Goal: Task Accomplishment & Management: Use online tool/utility

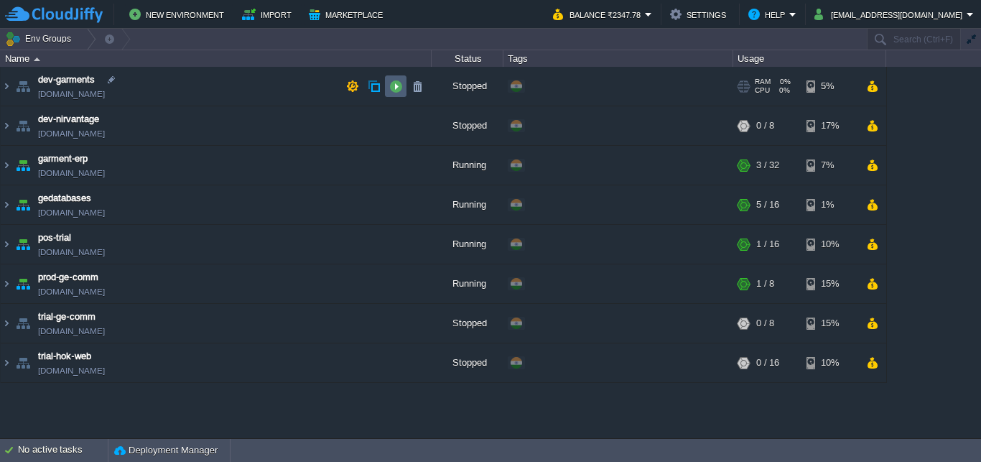
click at [397, 80] on td at bounding box center [396, 86] width 22 height 22
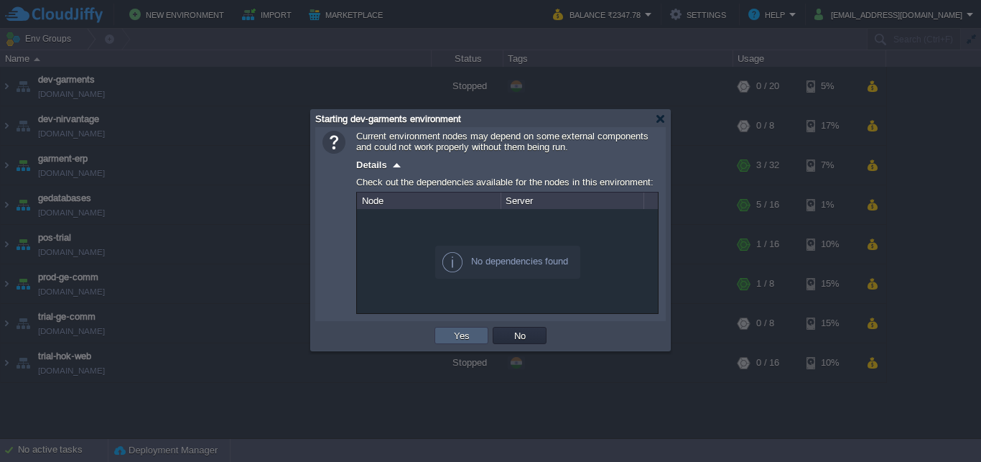
click at [457, 334] on button "Yes" at bounding box center [462, 335] width 24 height 13
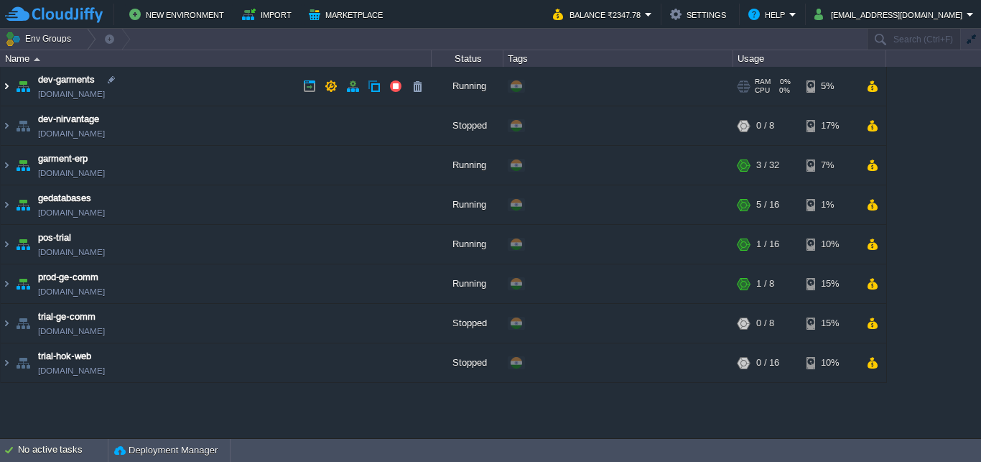
click at [3, 85] on img at bounding box center [6, 86] width 11 height 39
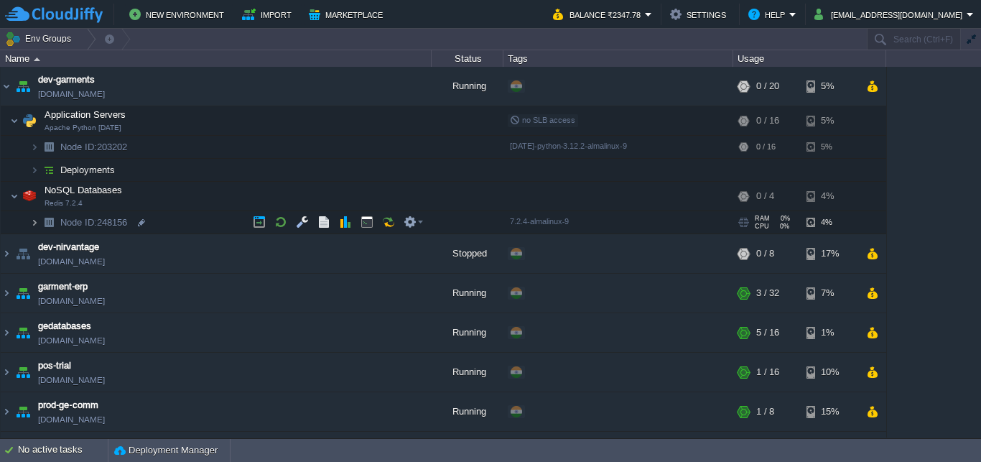
click at [37, 220] on img at bounding box center [34, 222] width 9 height 22
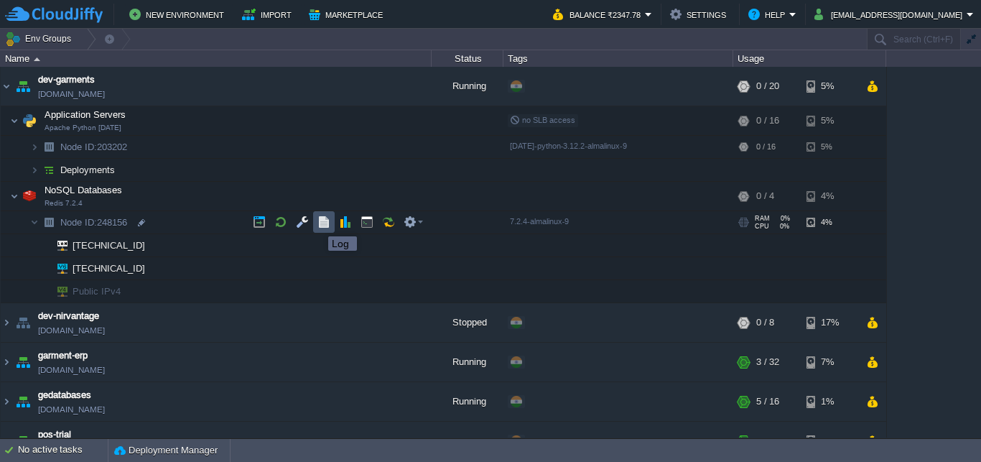
click at [317, 223] on button "button" at bounding box center [323, 221] width 13 height 13
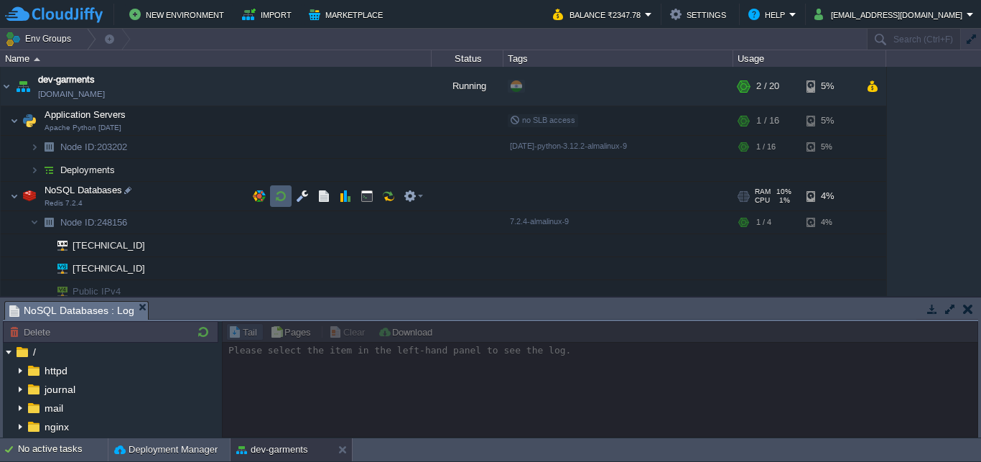
click at [282, 198] on button "button" at bounding box center [280, 196] width 13 height 13
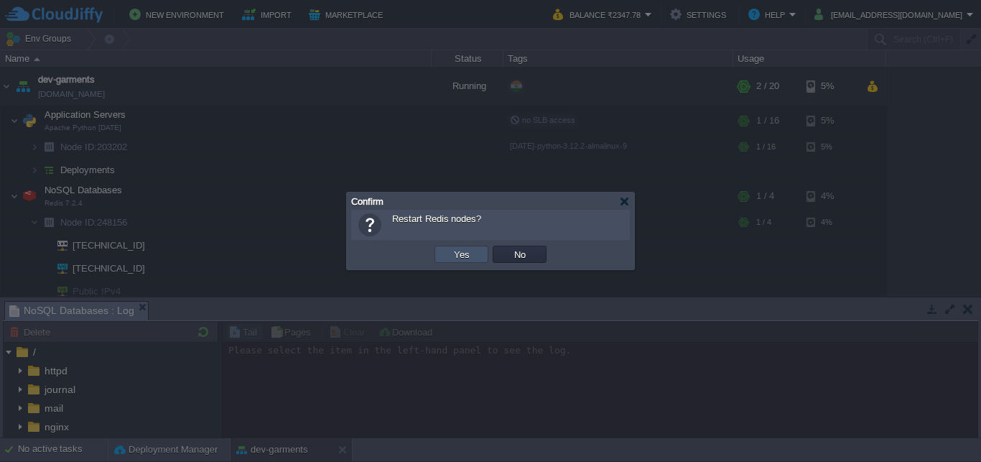
click at [452, 254] on button "Yes" at bounding box center [462, 254] width 24 height 13
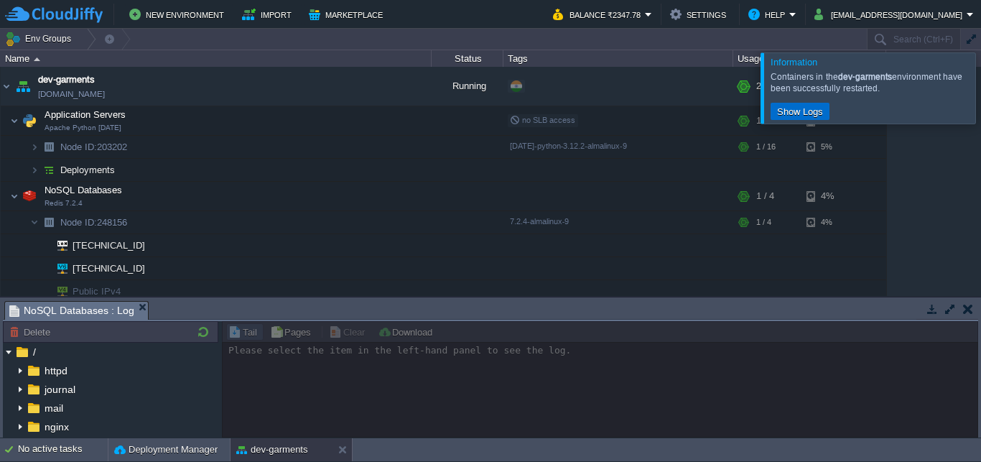
click at [811, 113] on button "Show Logs" at bounding box center [800, 111] width 55 height 13
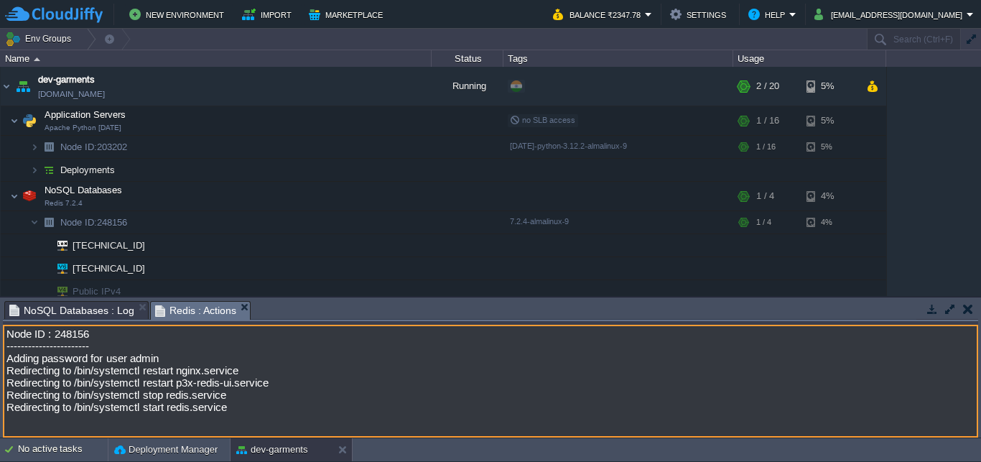
click at [209, 306] on span "Redis : Actions" at bounding box center [196, 311] width 82 height 18
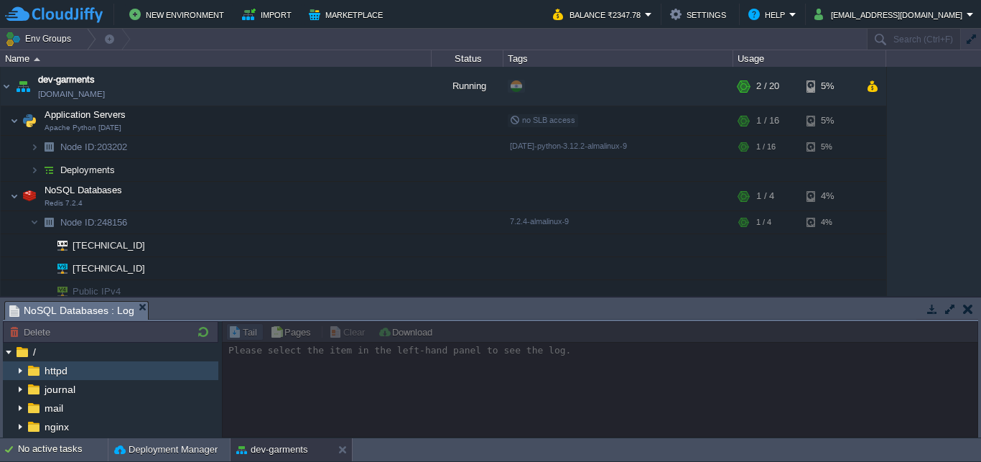
click at [52, 371] on span "httpd" at bounding box center [56, 370] width 28 height 13
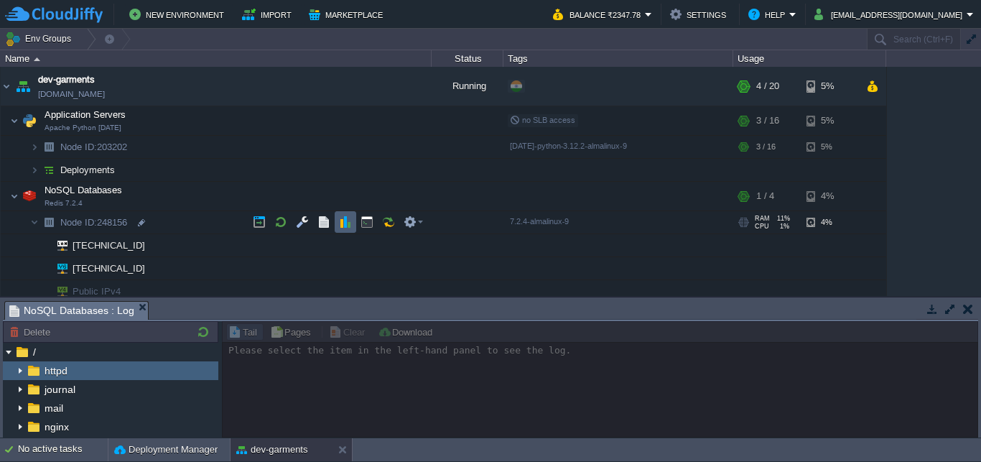
scroll to position [37, 0]
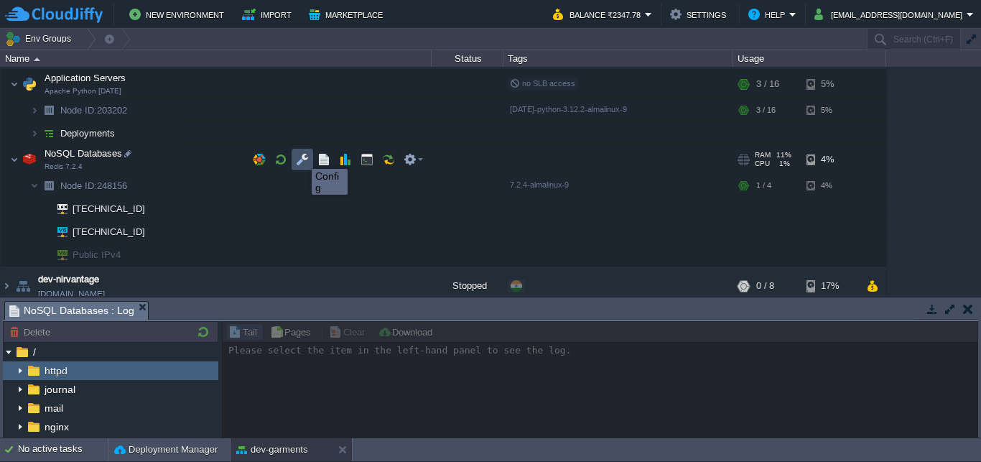
click at [301, 156] on button "button" at bounding box center [302, 159] width 13 height 13
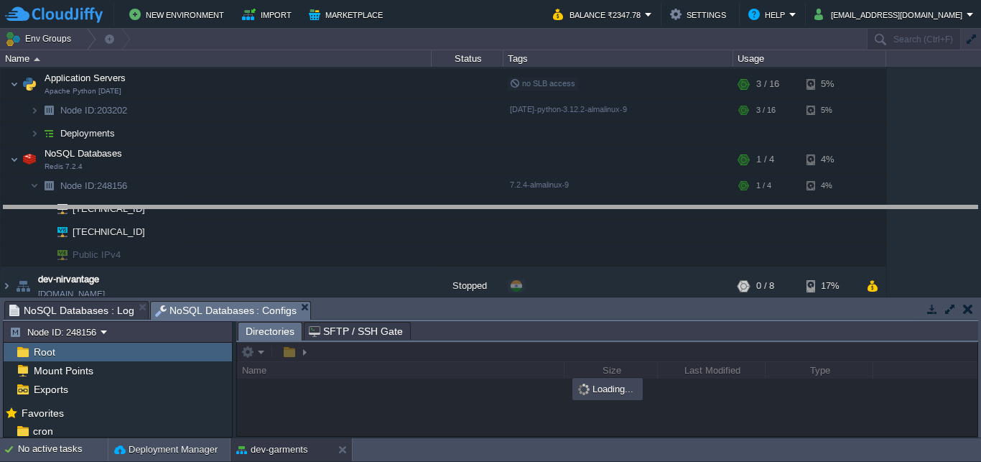
drag, startPoint x: 370, startPoint y: 304, endPoint x: 364, endPoint y: 208, distance: 95.7
click at [364, 208] on body "New Environment Import Marketplace Bonus ₹0.00 Upgrade Account Balance ₹2347.78…" at bounding box center [490, 231] width 981 height 462
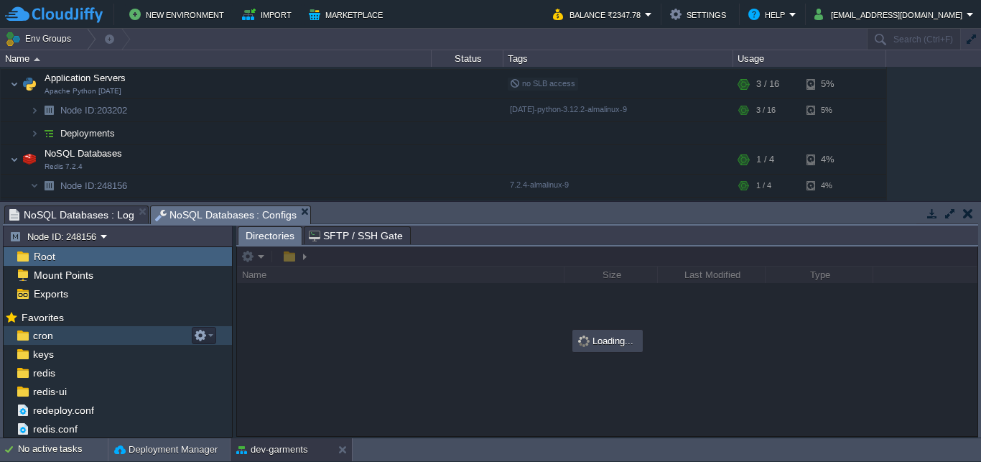
scroll to position [17, 0]
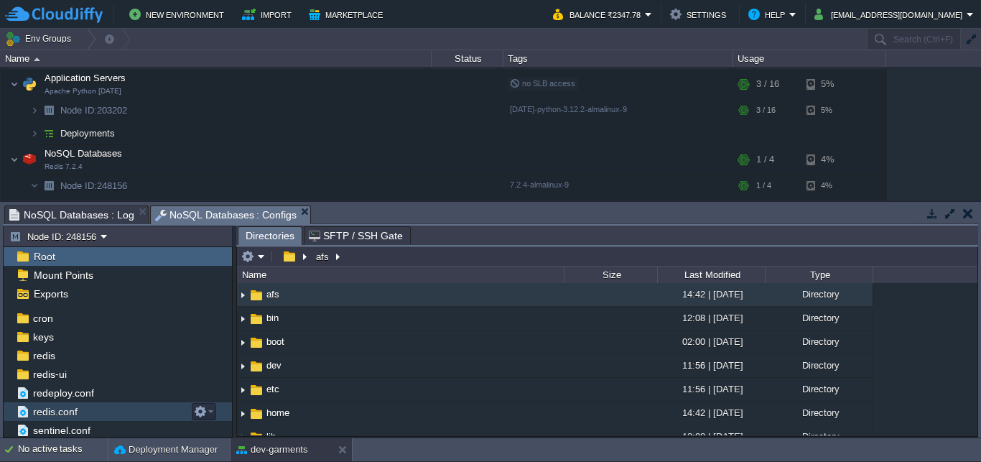
click at [59, 414] on span "redis.conf" at bounding box center [55, 411] width 50 height 13
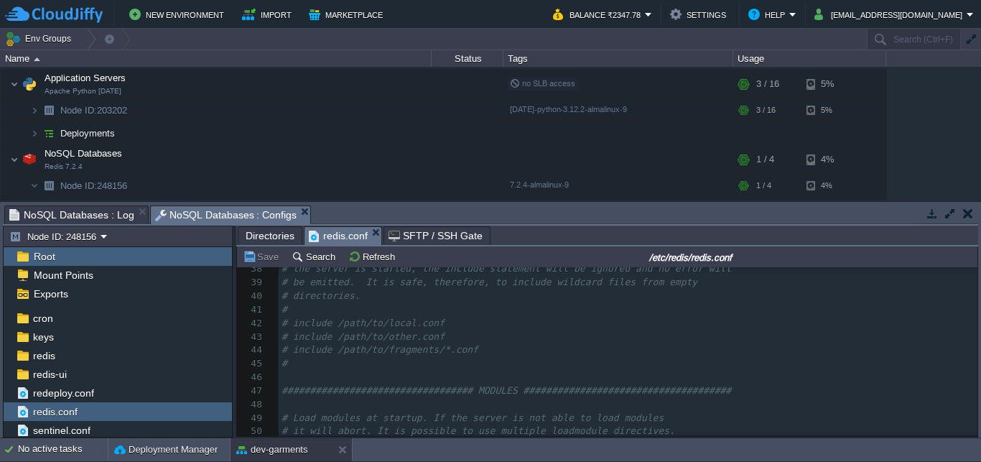
scroll to position [556, 0]
click at [965, 213] on button "button" at bounding box center [968, 213] width 10 height 13
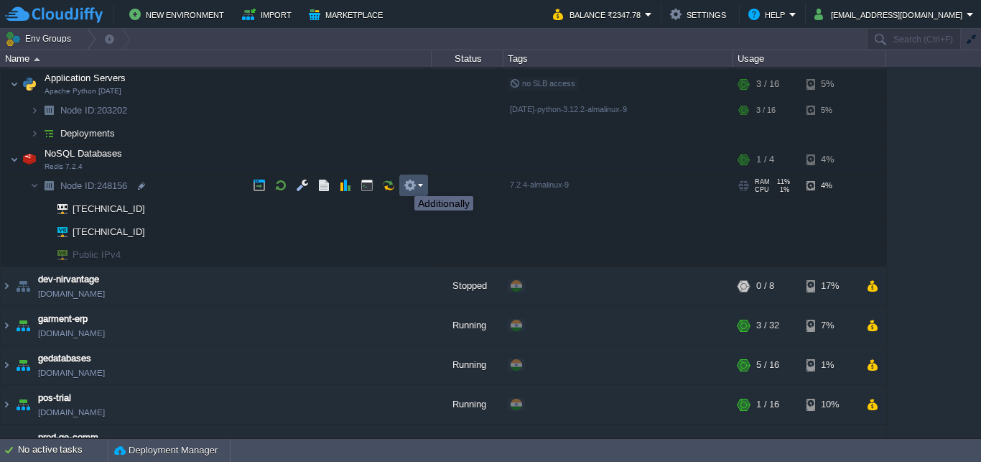
click at [412, 185] on button "button" at bounding box center [410, 185] width 13 height 13
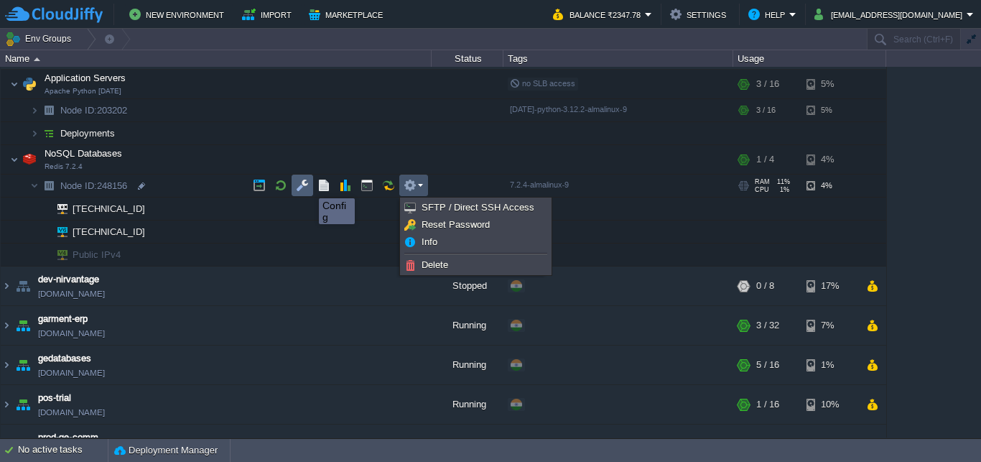
click at [302, 185] on button "button" at bounding box center [302, 185] width 13 height 13
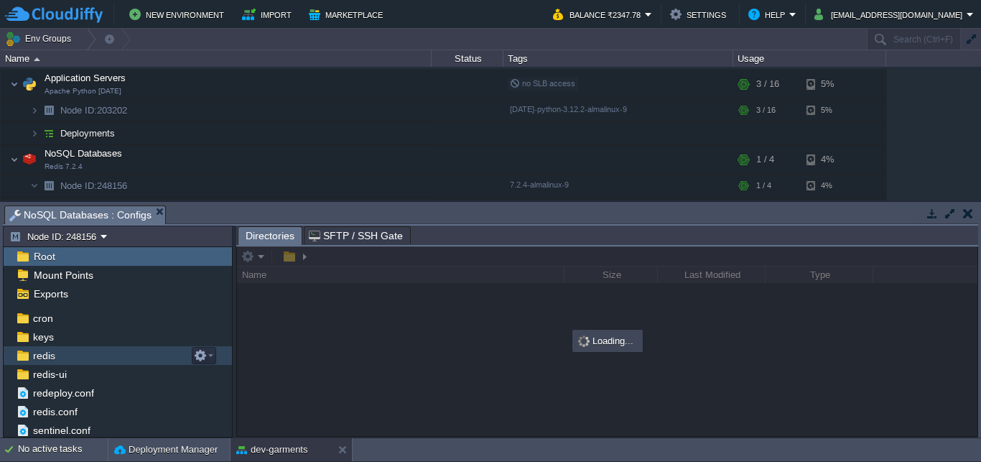
scroll to position [0, 0]
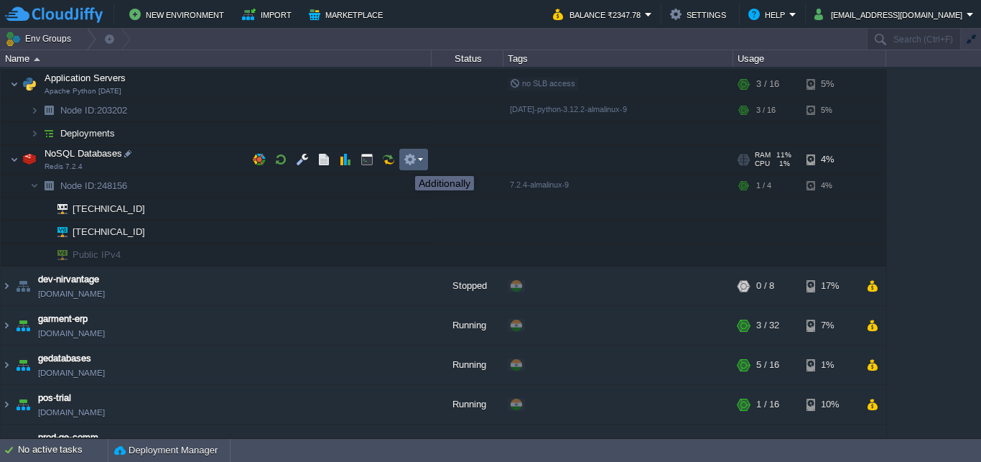
click at [410, 163] on button "button" at bounding box center [410, 159] width 13 height 13
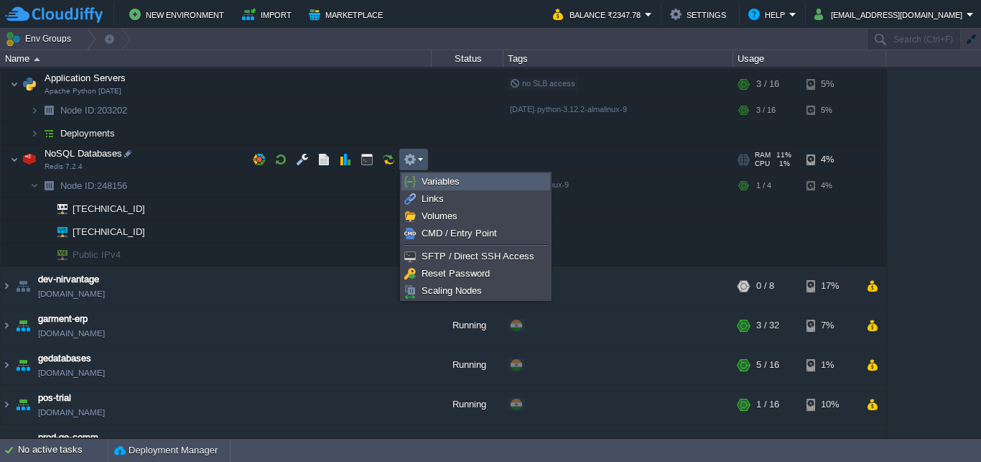
click at [428, 181] on span "Variables" at bounding box center [441, 181] width 38 height 11
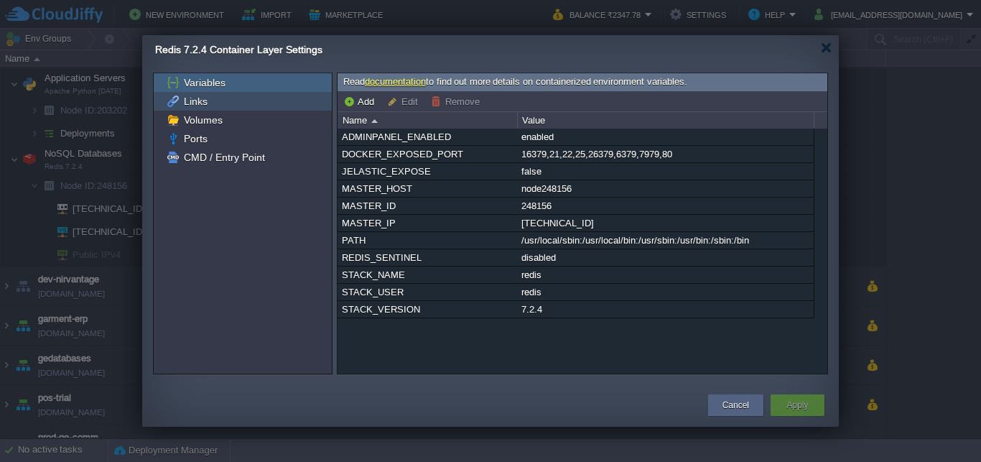
click at [198, 99] on span "Links" at bounding box center [195, 101] width 29 height 13
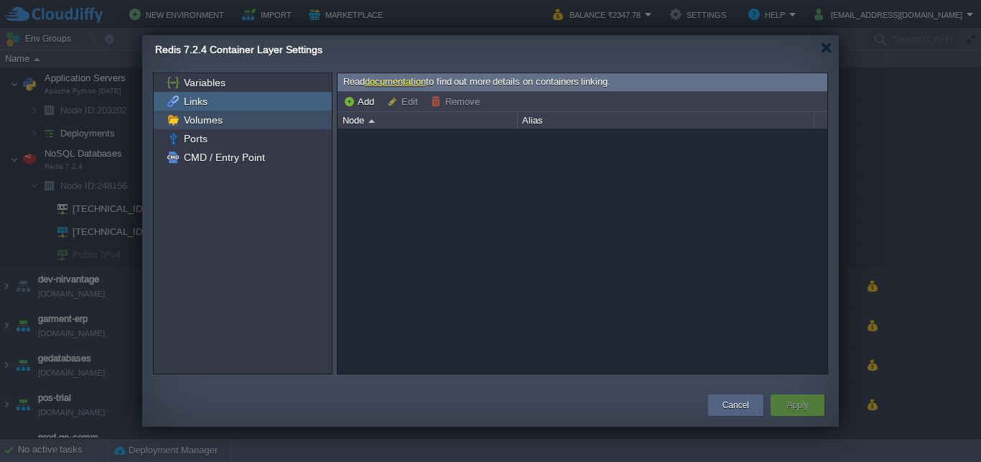
click at [206, 118] on span "Volumes" at bounding box center [203, 119] width 44 height 13
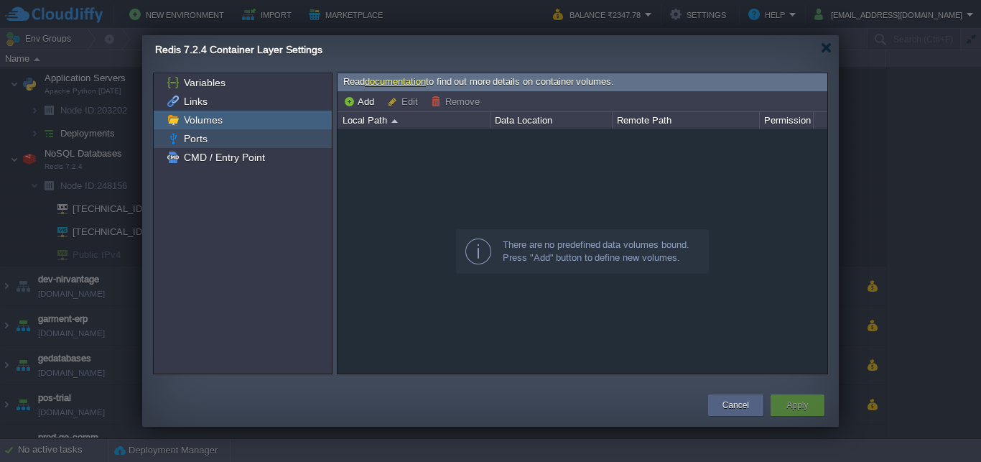
click at [206, 140] on span "Ports" at bounding box center [195, 138] width 29 height 13
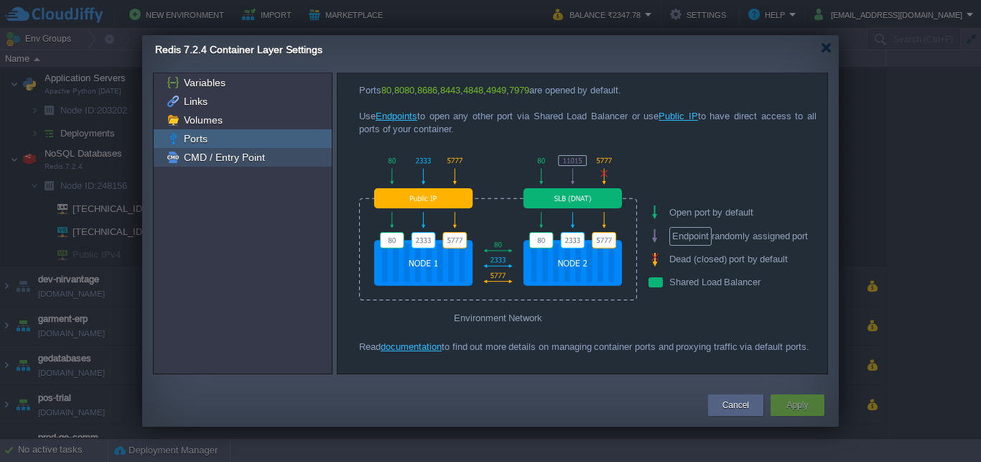
click at [210, 161] on span "CMD / Entry Point" at bounding box center [224, 157] width 86 height 13
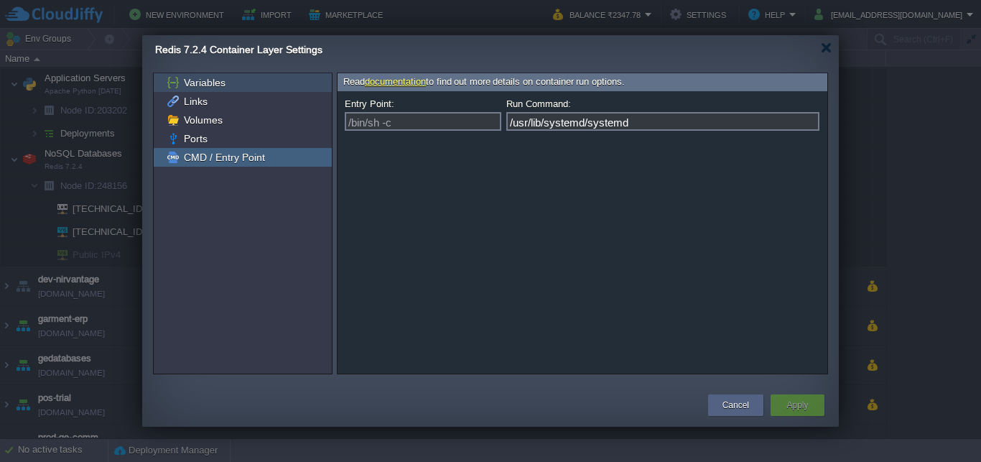
click at [209, 83] on span "Variables" at bounding box center [204, 82] width 47 height 13
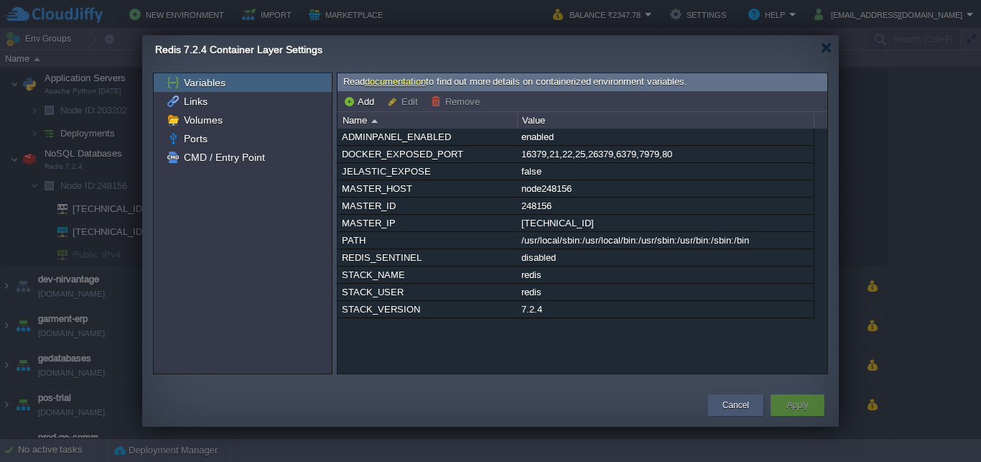
click at [726, 399] on button "Cancel" at bounding box center [735, 405] width 27 height 14
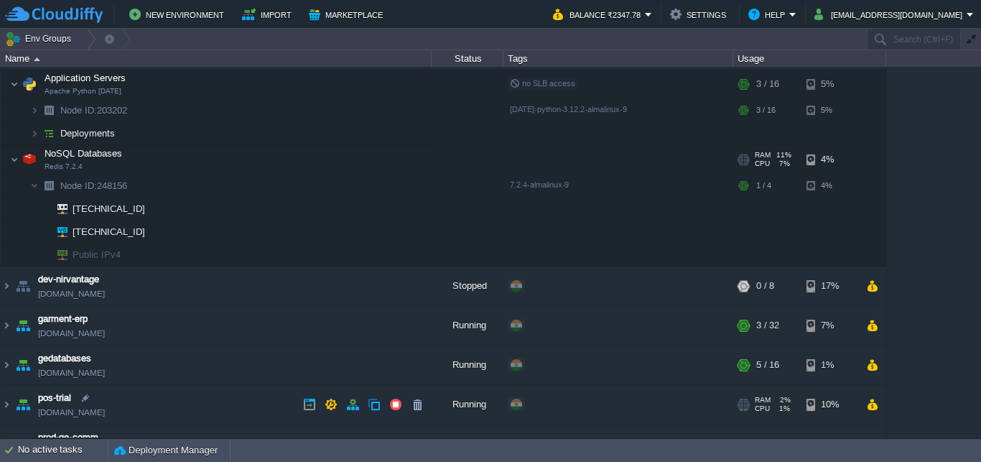
click at [726, 399] on div "+ Add to Env Group" at bounding box center [618, 405] width 225 height 40
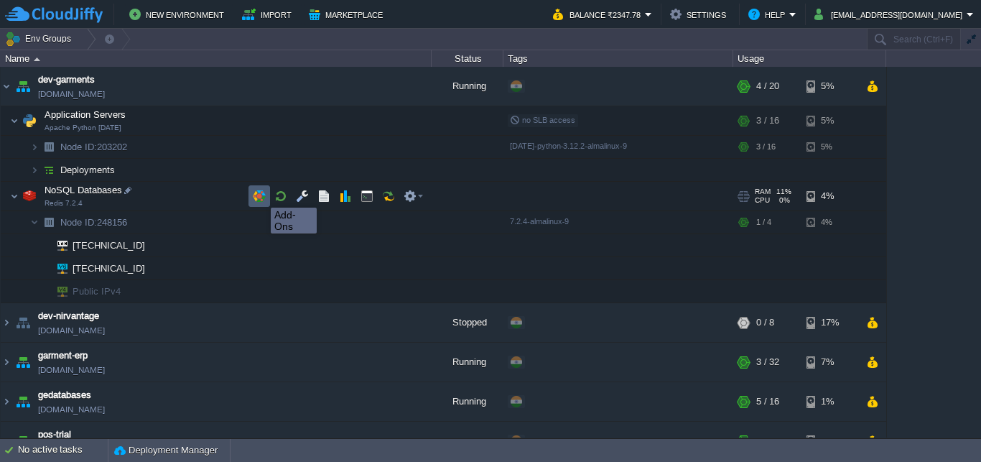
click at [259, 194] on button "button" at bounding box center [259, 196] width 13 height 13
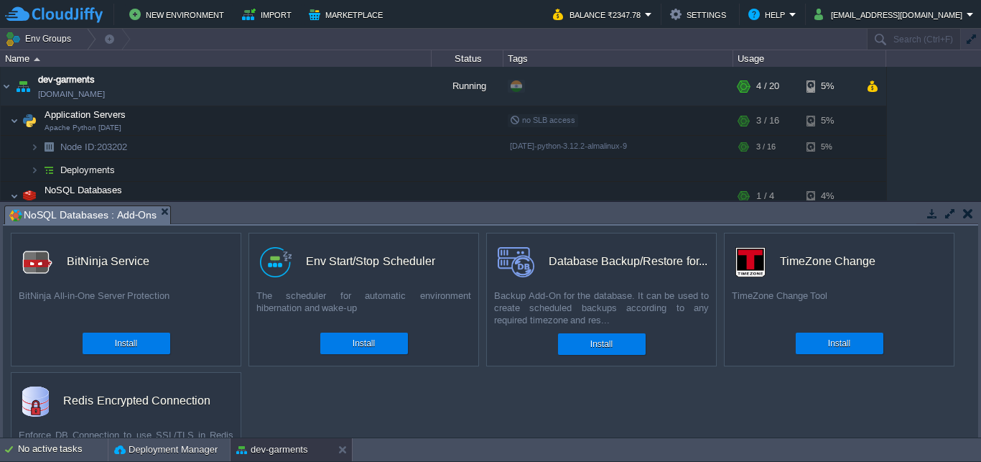
scroll to position [78, 0]
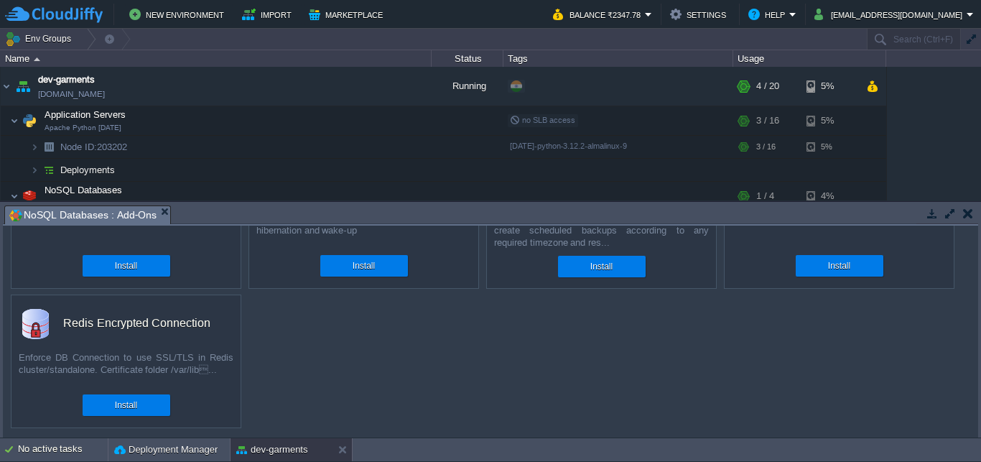
click at [966, 213] on button "button" at bounding box center [968, 213] width 10 height 13
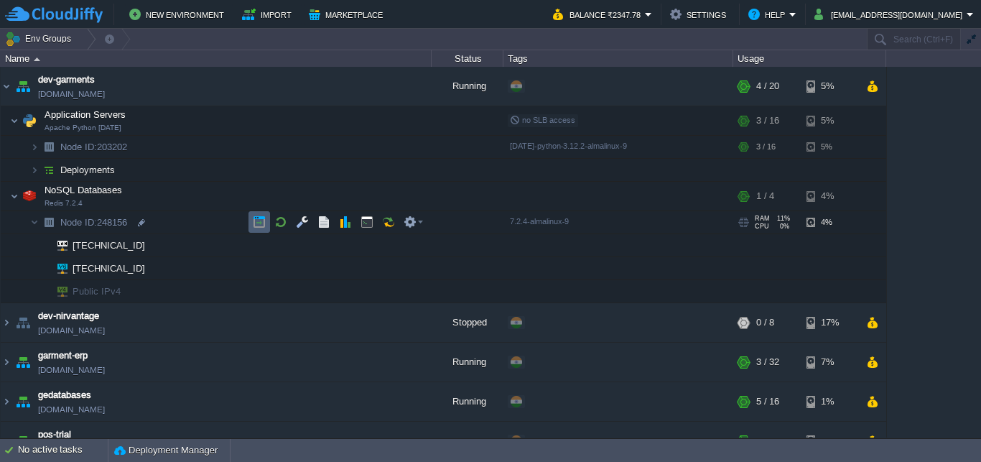
click at [257, 221] on button "button" at bounding box center [259, 221] width 13 height 13
click at [324, 218] on button "button" at bounding box center [323, 221] width 13 height 13
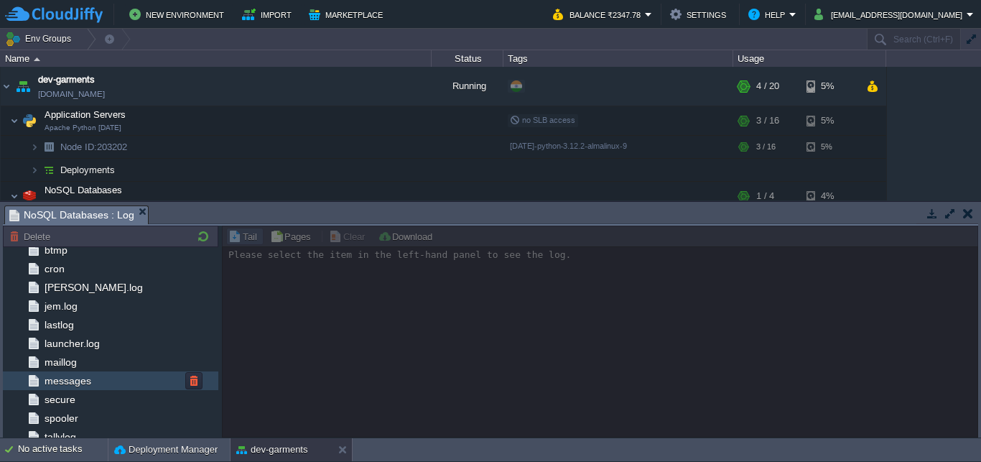
scroll to position [221, 0]
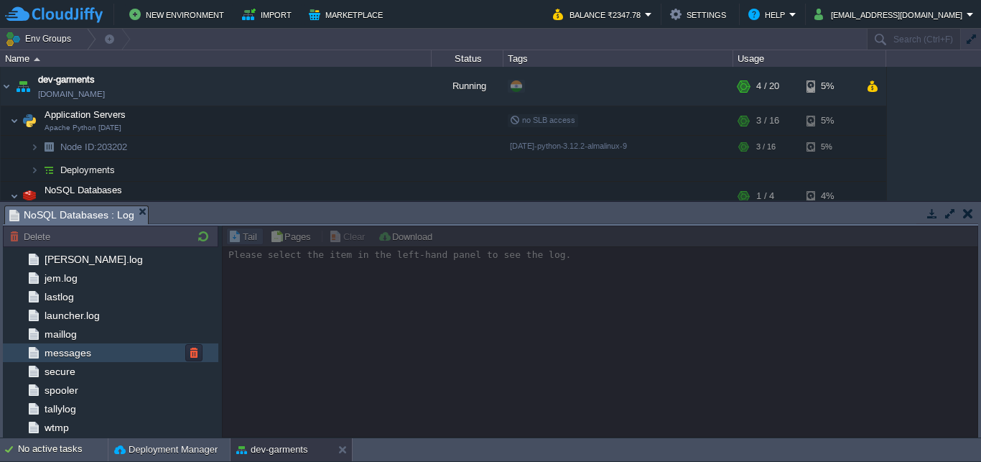
click at [80, 348] on span "messages" at bounding box center [68, 352] width 52 height 13
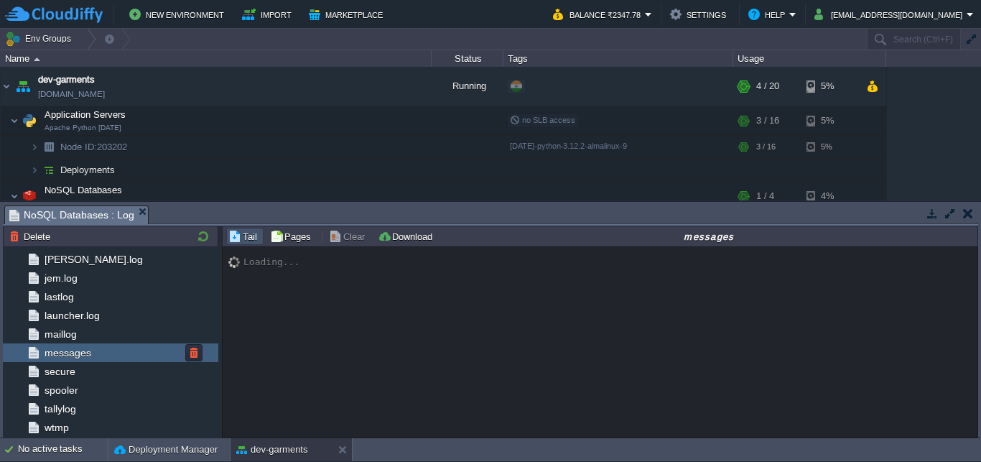
scroll to position [0, 0]
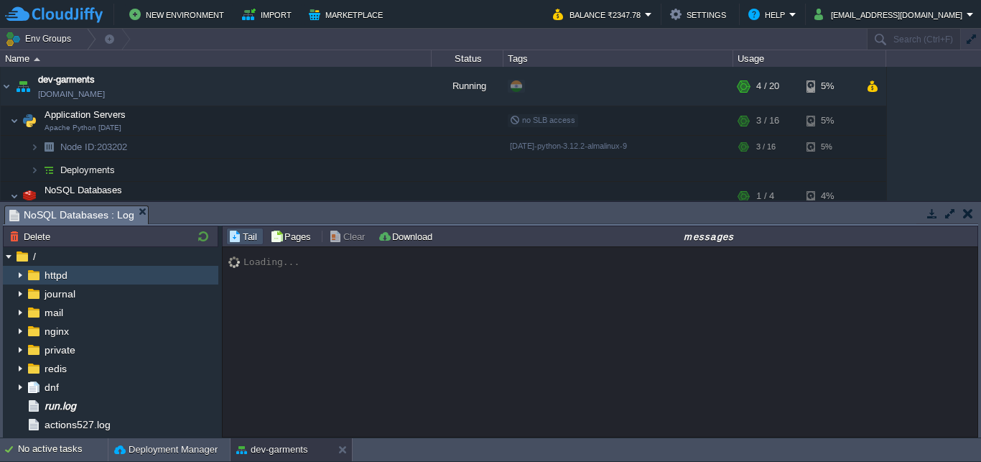
click at [21, 279] on img at bounding box center [19, 275] width 11 height 19
click at [68, 277] on span "httpd" at bounding box center [56, 275] width 28 height 13
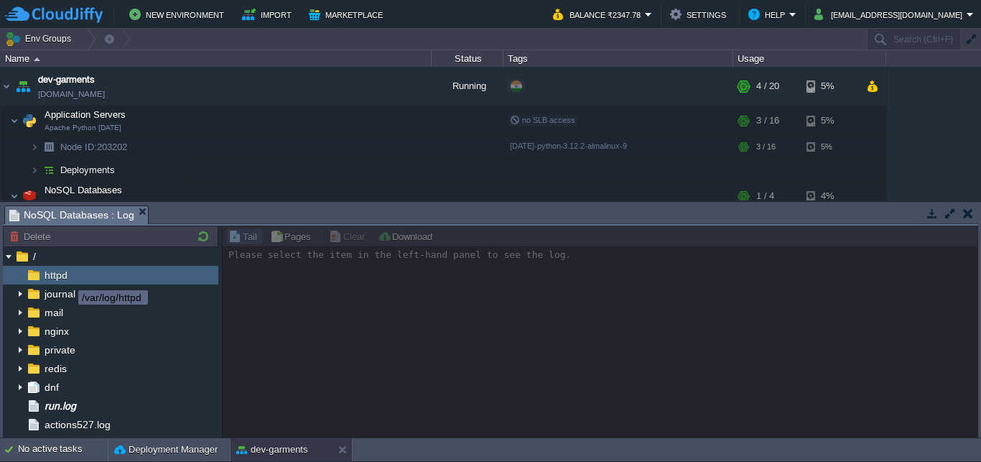
click at [68, 277] on span "httpd" at bounding box center [56, 275] width 28 height 13
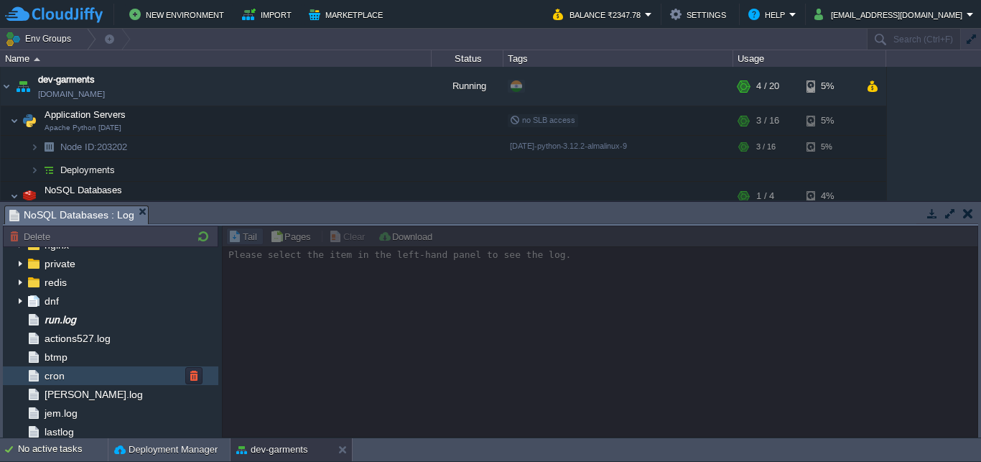
scroll to position [88, 0]
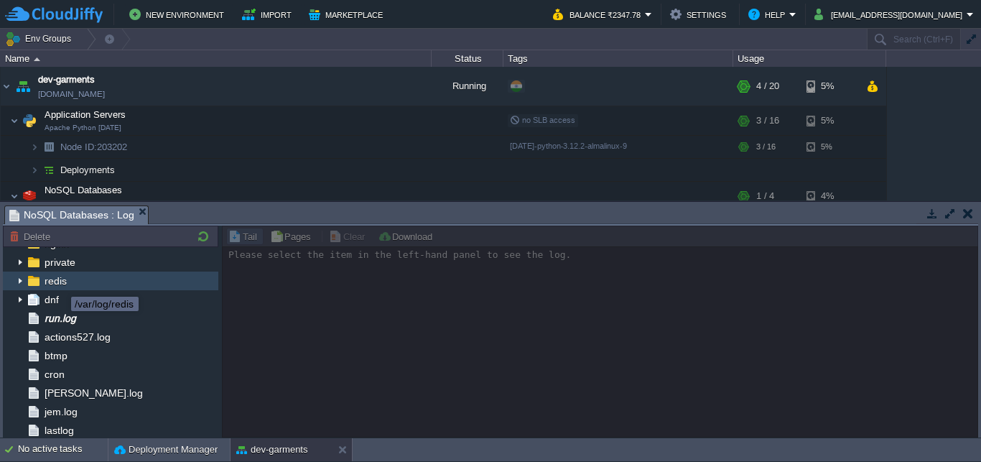
click at [60, 284] on span "redis" at bounding box center [55, 280] width 27 height 13
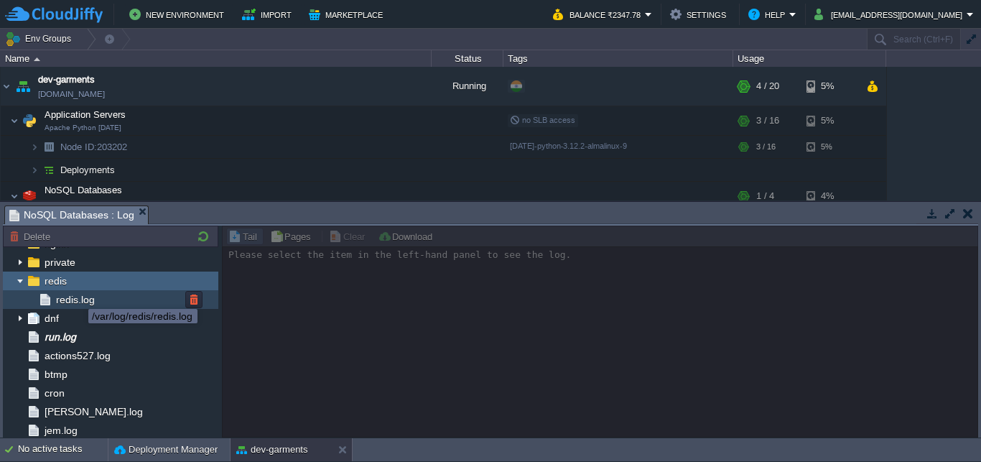
click at [78, 296] on span "redis.log" at bounding box center [75, 299] width 44 height 13
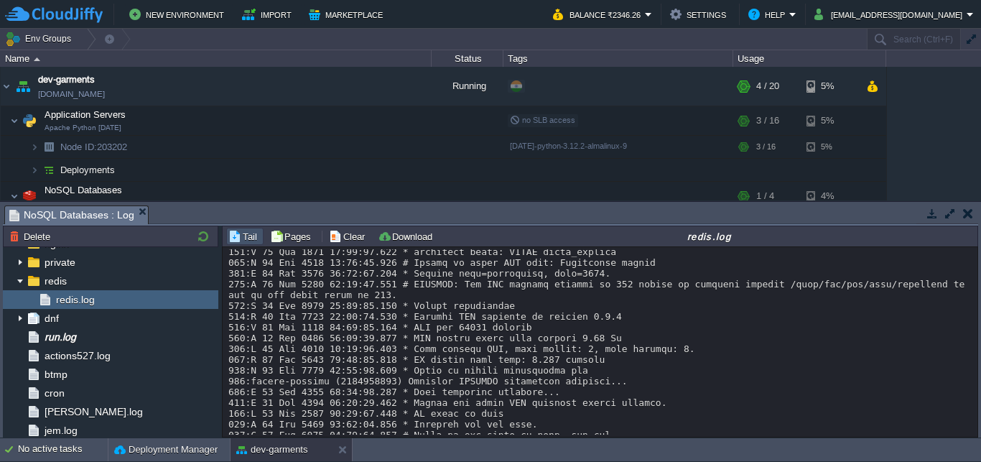
scroll to position [695, 0]
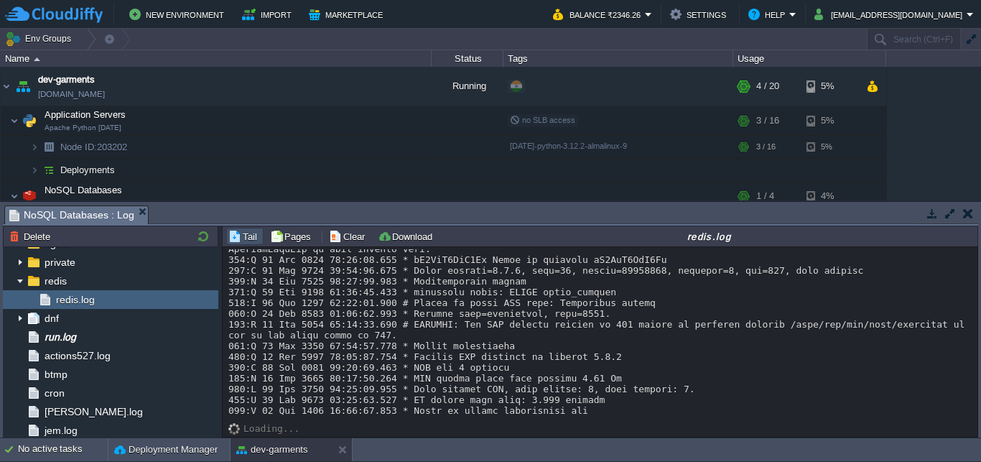
click at [970, 215] on button "button" at bounding box center [968, 213] width 10 height 13
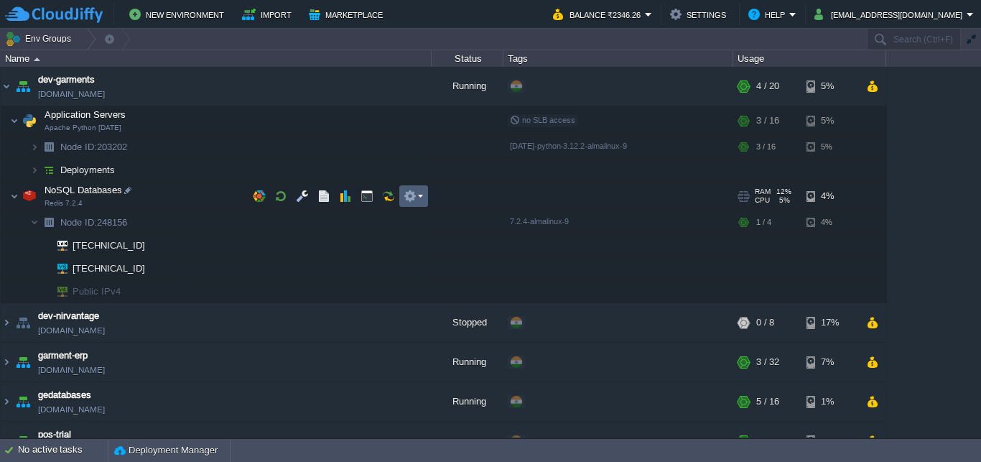
click at [414, 194] on button "button" at bounding box center [410, 196] width 13 height 13
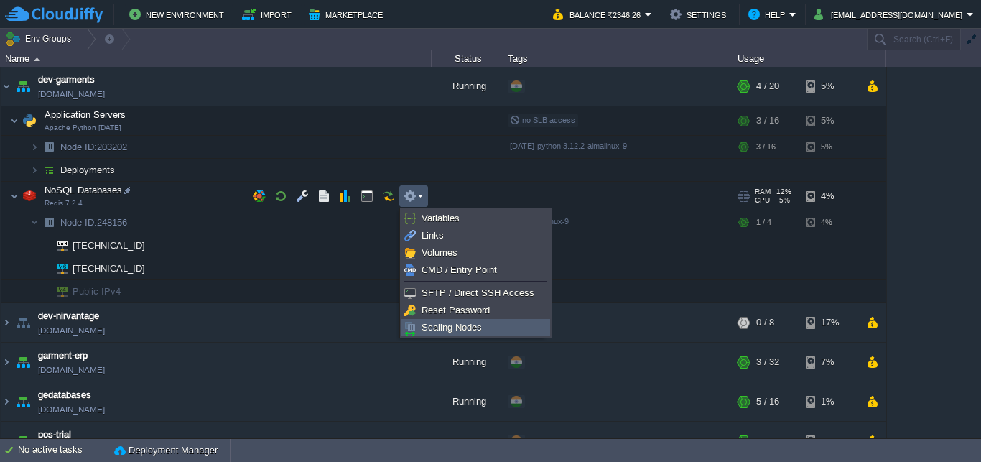
click at [458, 329] on span "Scaling Nodes" at bounding box center [452, 327] width 60 height 11
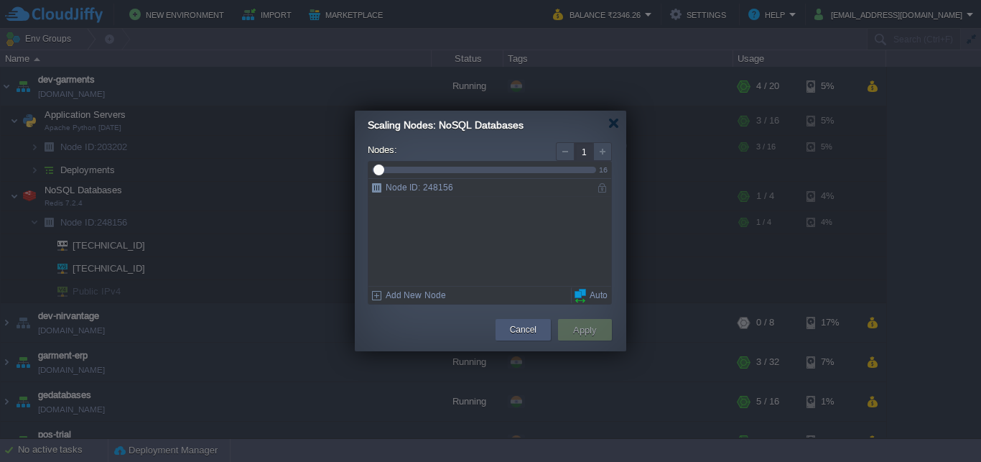
click at [518, 330] on button "Cancel" at bounding box center [523, 329] width 27 height 14
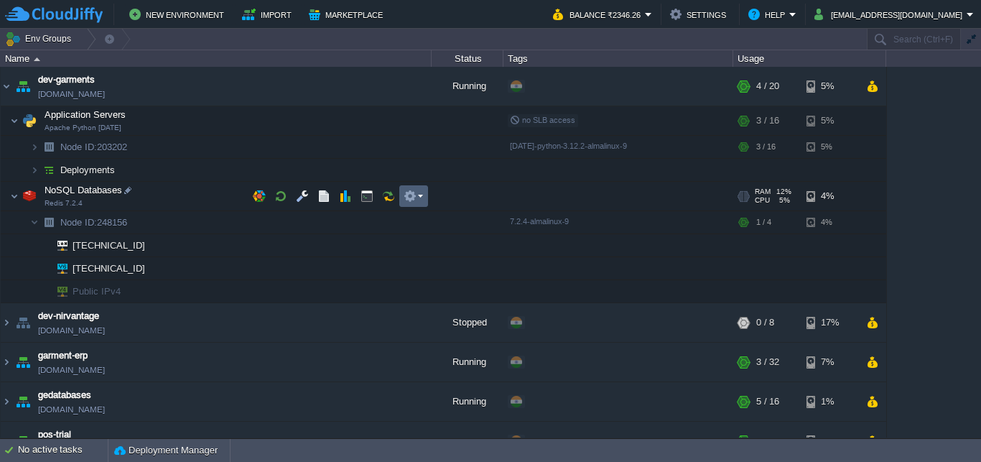
click at [414, 192] on button "button" at bounding box center [410, 196] width 13 height 13
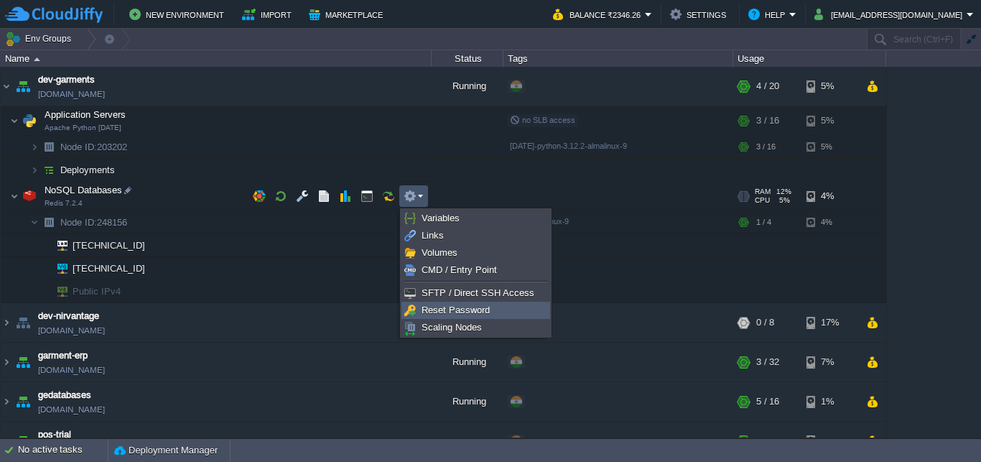
click at [440, 315] on span "Reset Password" at bounding box center [456, 310] width 68 height 11
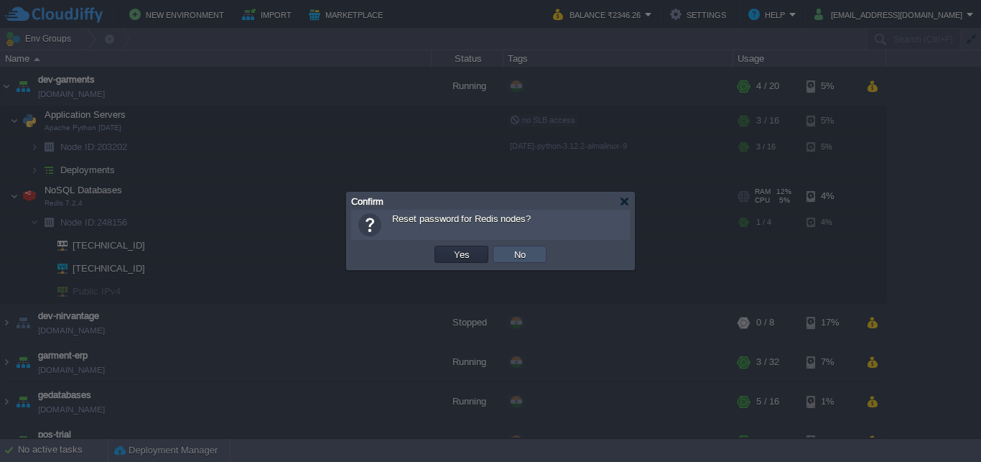
click at [525, 259] on button "No" at bounding box center [520, 254] width 20 height 13
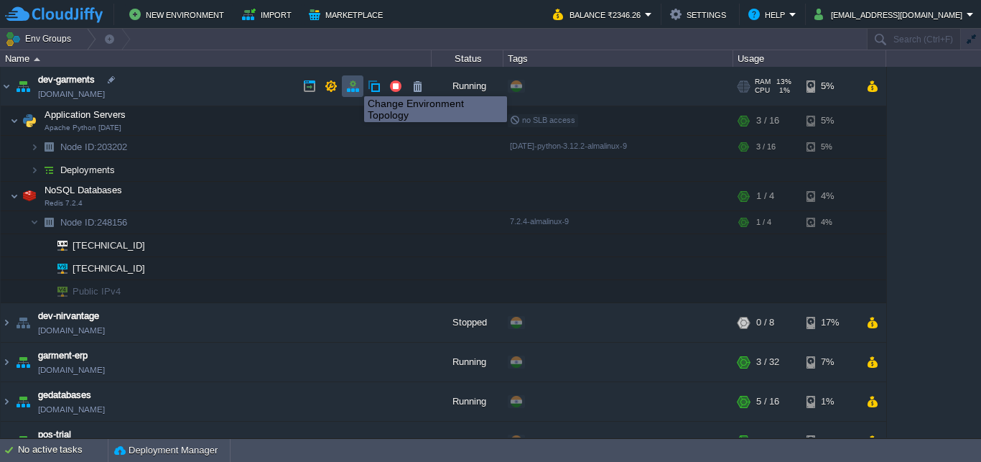
click at [353, 83] on button "button" at bounding box center [352, 86] width 13 height 13
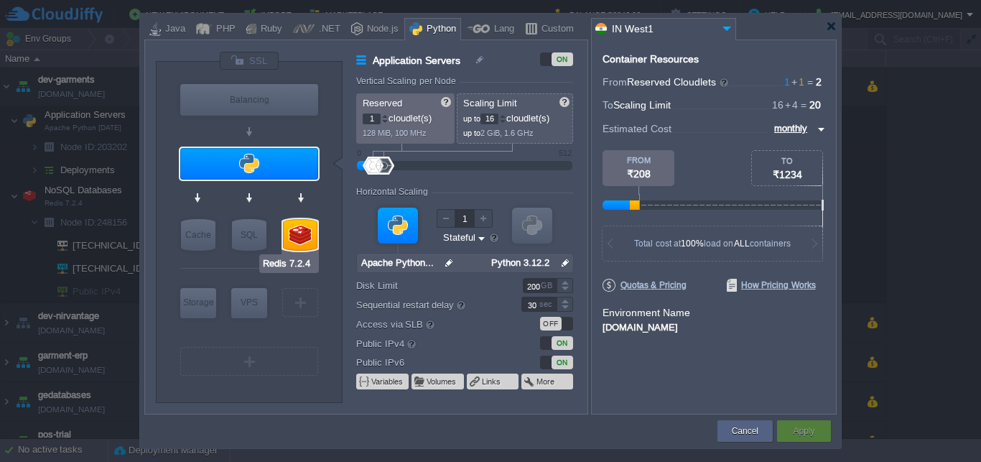
click at [304, 251] on div at bounding box center [300, 235] width 37 height 34
type input "NoSQL Databases"
type input "4"
type input "Redis 7.2.4"
type input "null"
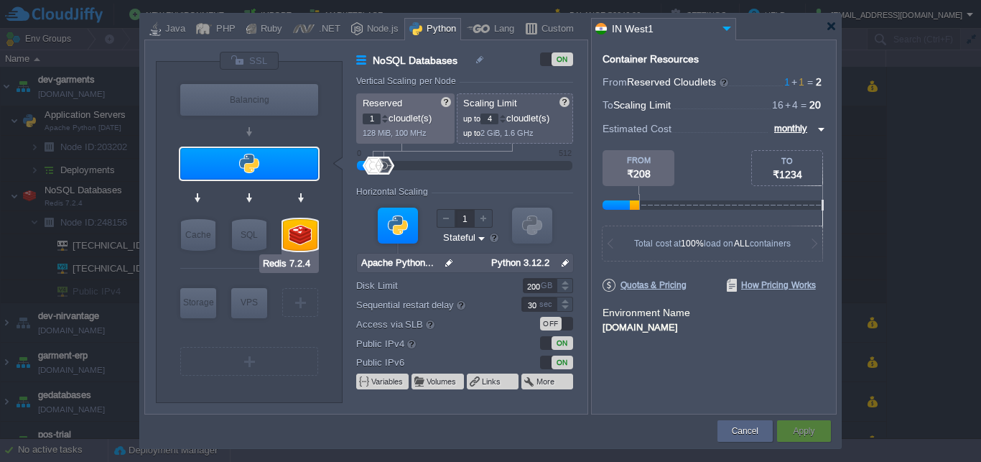
type input "7.2.4-almalinux-9"
type input "Stateless"
type input "20"
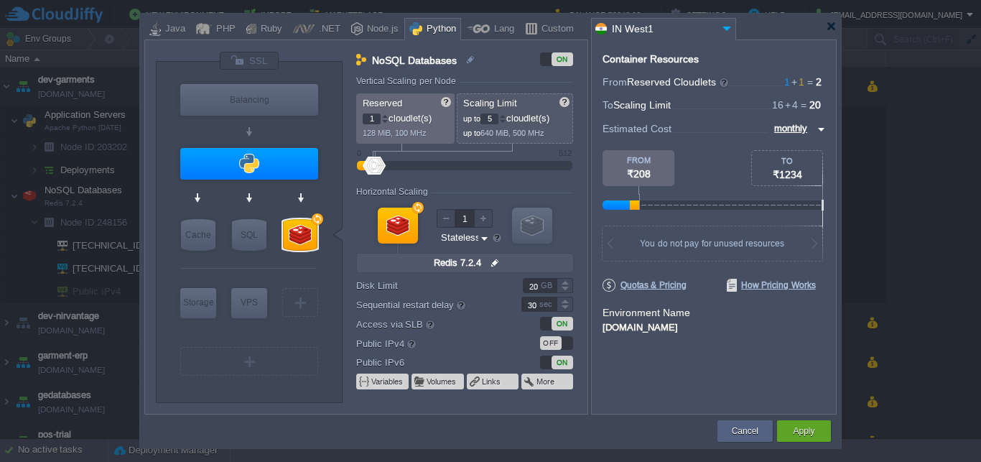
click at [506, 116] on div at bounding box center [502, 115] width 7 height 5
type input "8"
click at [506, 116] on div at bounding box center [502, 115] width 7 height 5
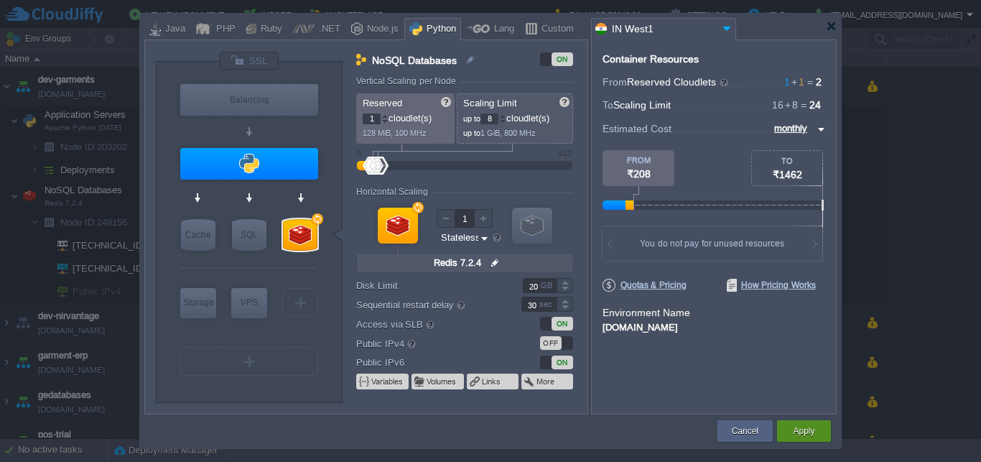
click at [807, 432] on button "Apply" at bounding box center [804, 431] width 22 height 14
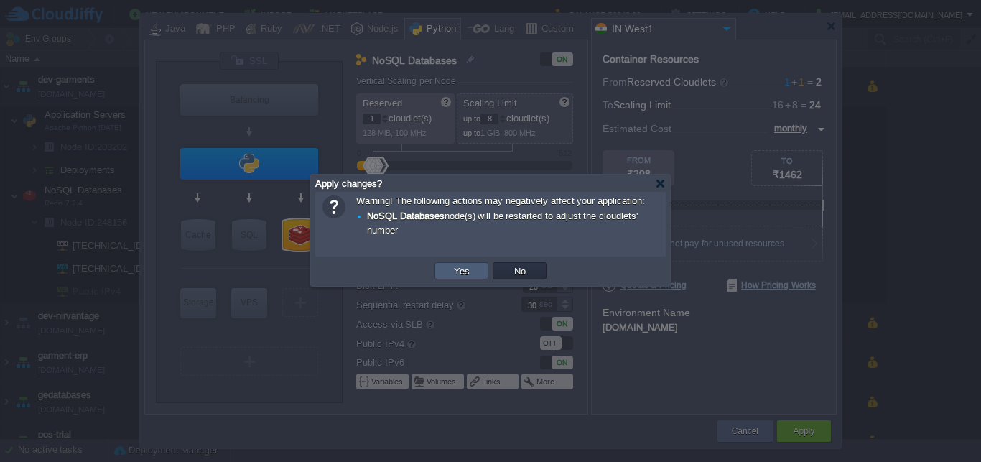
click at [464, 270] on button "Yes" at bounding box center [462, 270] width 24 height 13
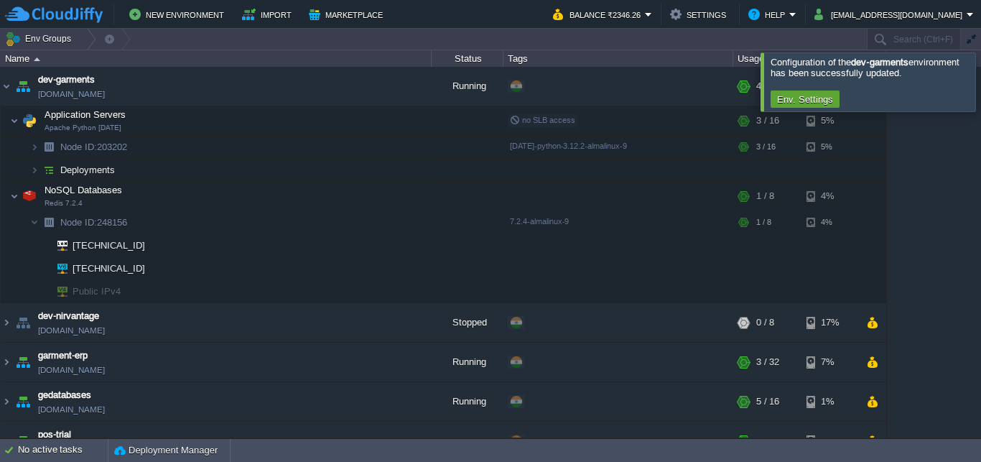
click at [980, 91] on div at bounding box center [998, 81] width 0 height 58
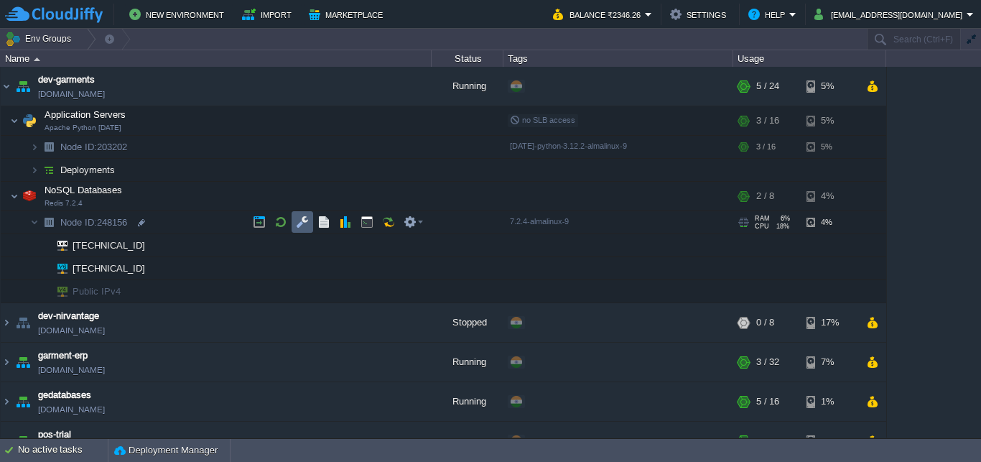
click at [302, 220] on button "button" at bounding box center [302, 221] width 13 height 13
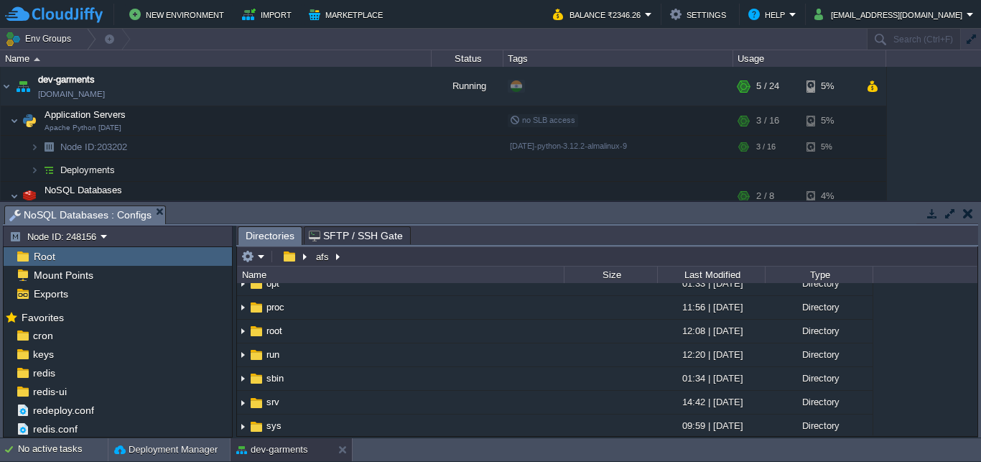
scroll to position [535, 0]
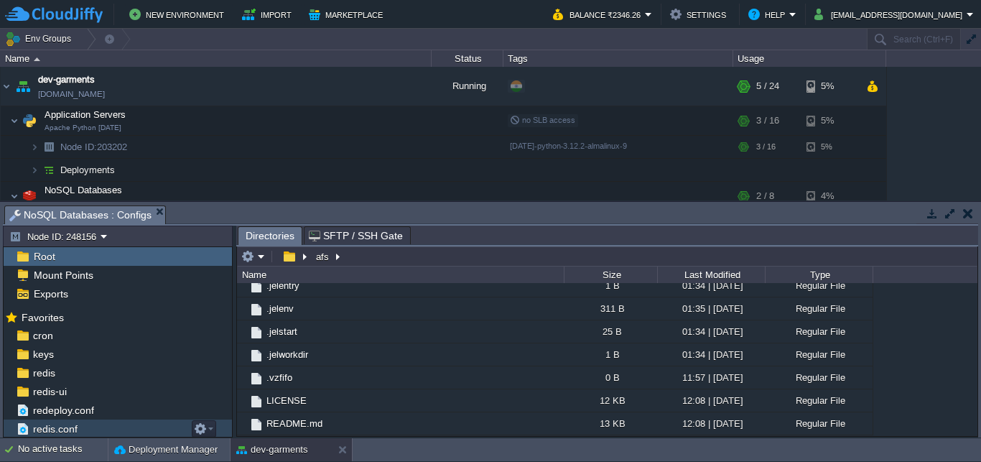
click at [62, 422] on div "redis.conf" at bounding box center [118, 428] width 228 height 19
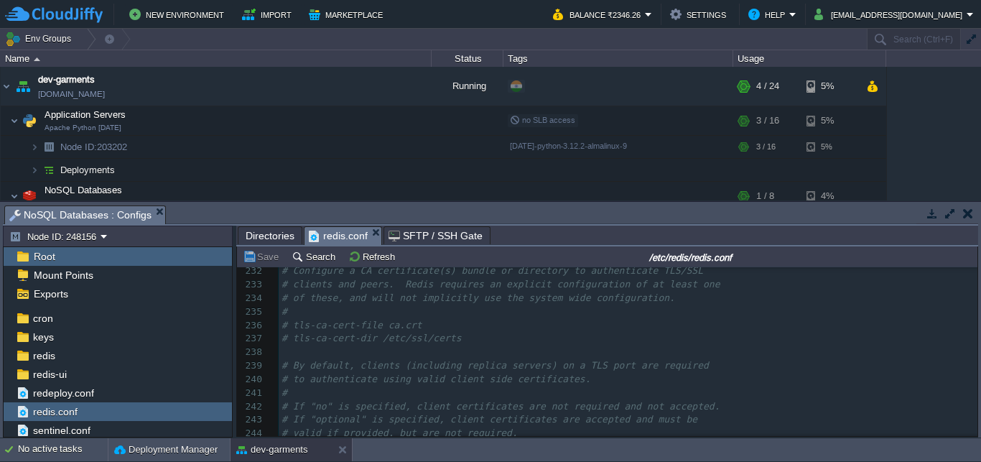
scroll to position [3134, 0]
click at [968, 215] on button "button" at bounding box center [968, 213] width 10 height 13
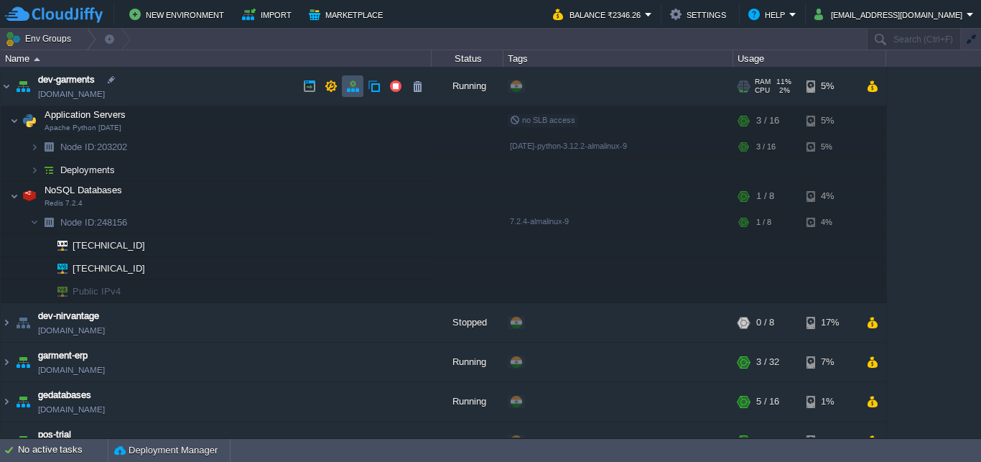
click at [352, 85] on button "button" at bounding box center [352, 86] width 13 height 13
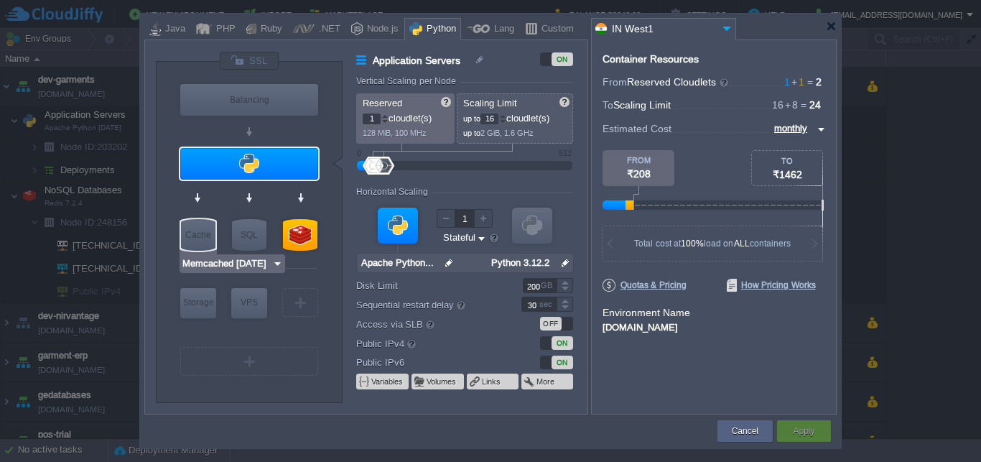
click at [276, 263] on img at bounding box center [277, 263] width 11 height 14
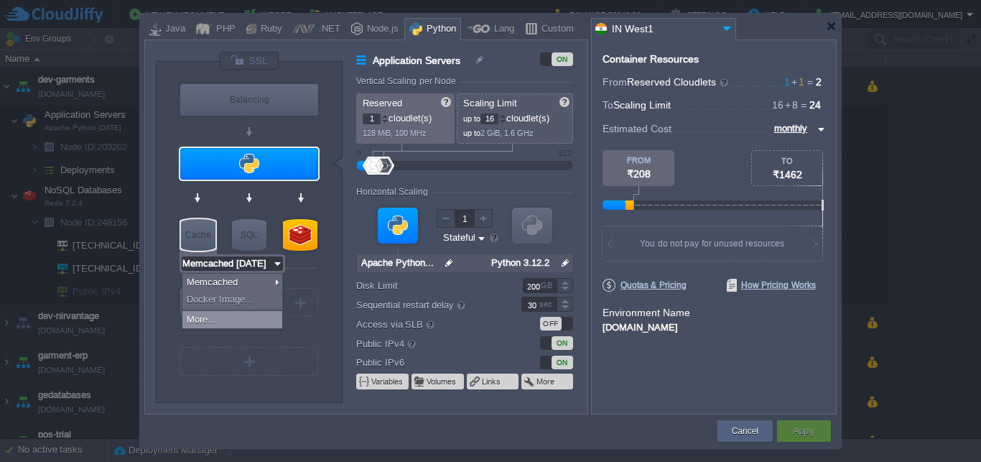
click at [258, 325] on div "More..." at bounding box center [232, 319] width 100 height 17
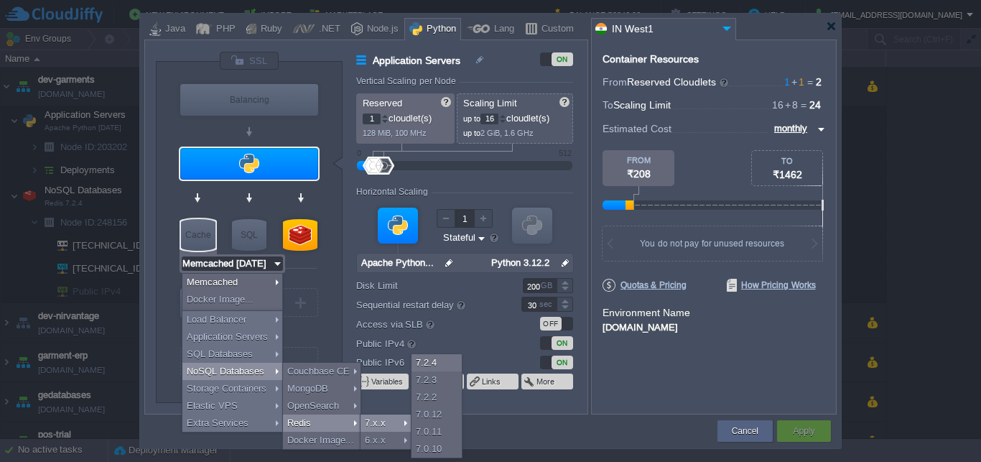
click at [377, 424] on div "7.x.x" at bounding box center [386, 422] width 50 height 17
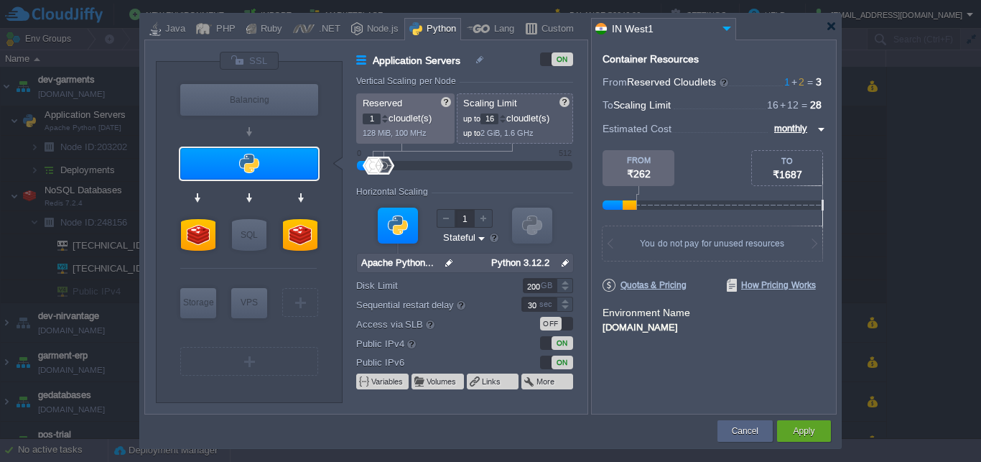
type input "Redis 7.2.4"
click at [743, 437] on button "Cancel" at bounding box center [745, 431] width 27 height 14
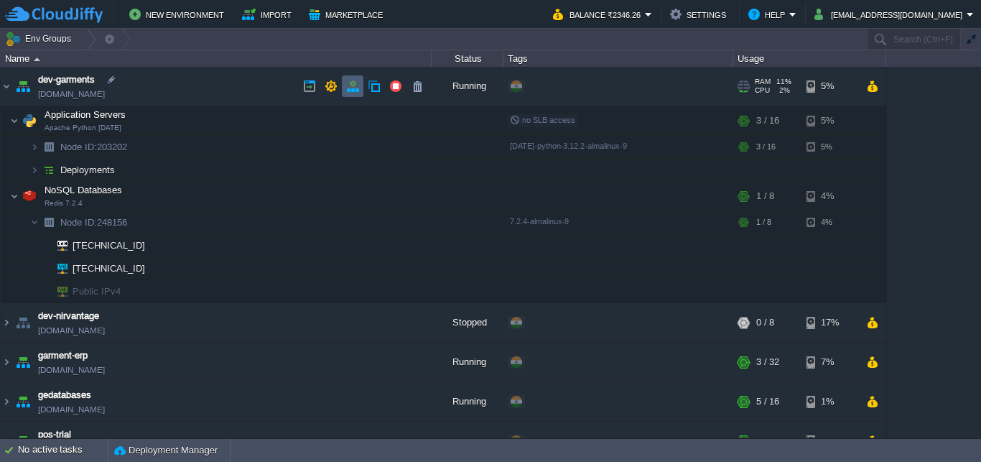
click at [353, 87] on button "button" at bounding box center [352, 86] width 13 height 13
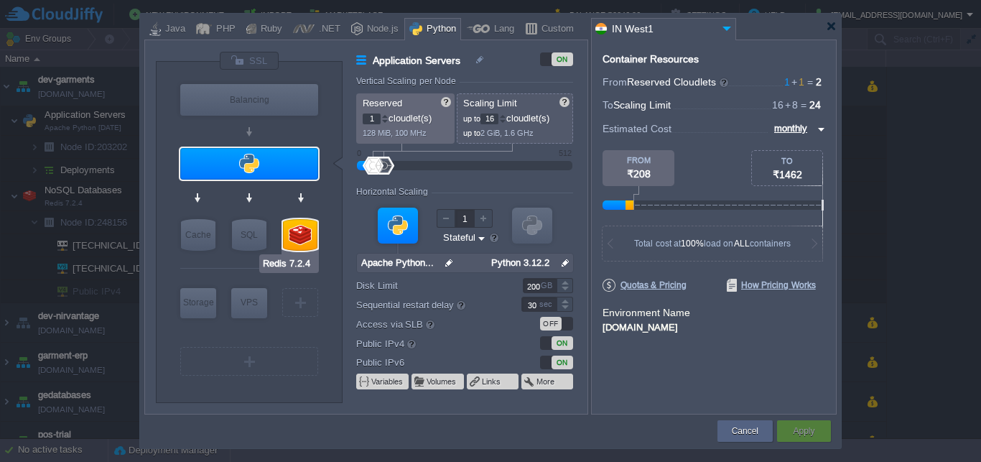
click at [302, 245] on div at bounding box center [300, 235] width 34 height 32
type input "NoSQL Databases"
type input "8"
type input "Redis 7.2.4"
type input "null"
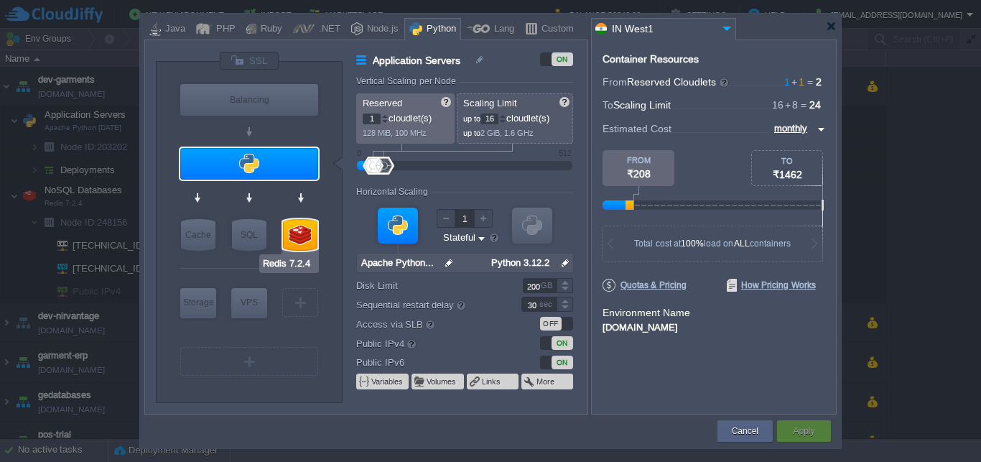
type input "7.2.4-almalinux-9"
type input "Stateless"
type input "20"
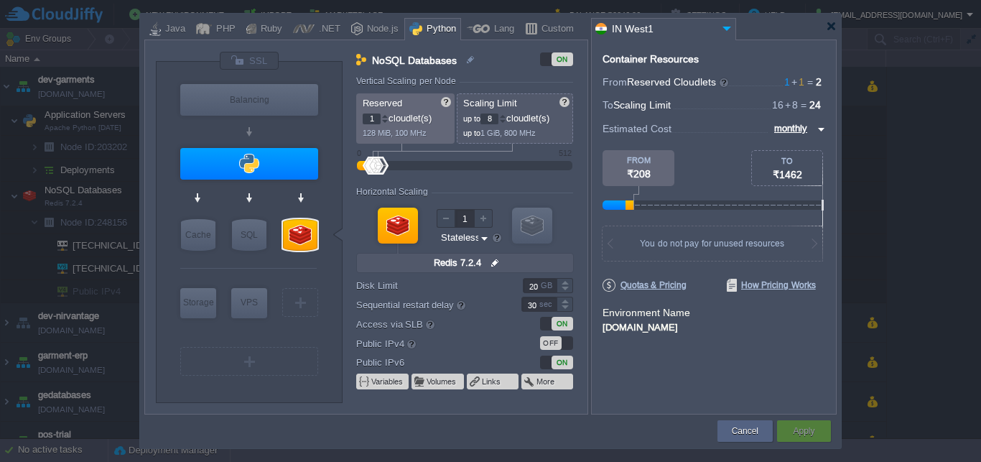
click at [564, 344] on div "OFF" at bounding box center [556, 343] width 33 height 14
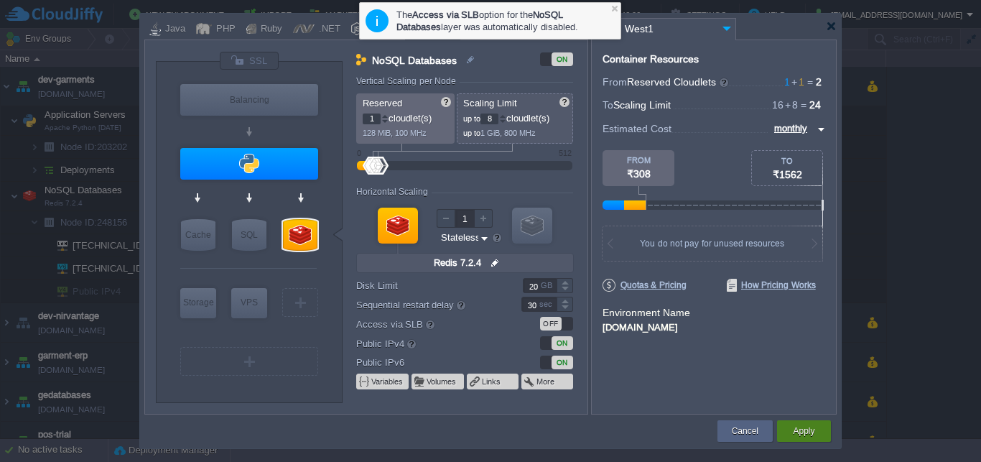
click at [818, 431] on div "Apply" at bounding box center [804, 431] width 32 height 22
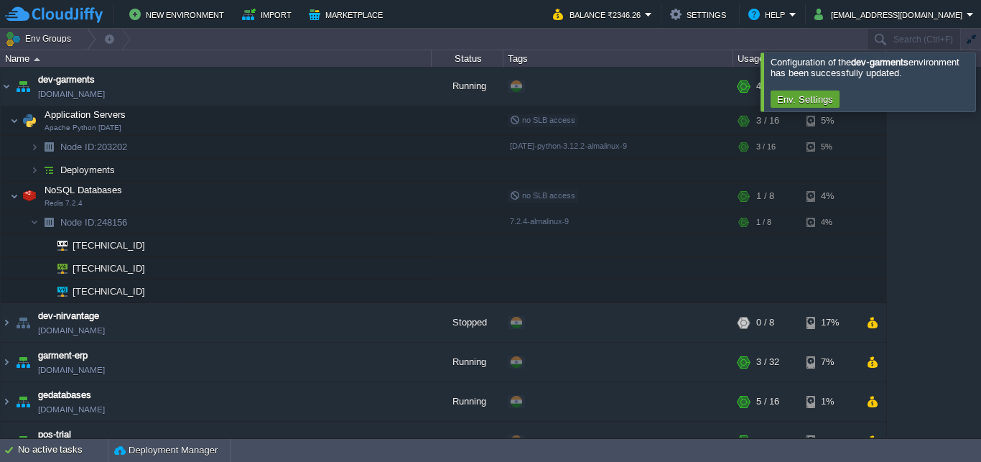
click at [980, 85] on div at bounding box center [998, 81] width 0 height 58
